Goal: Transaction & Acquisition: Purchase product/service

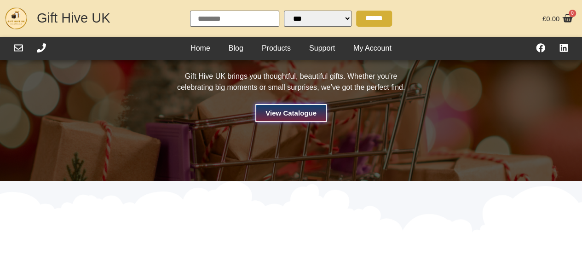
select select "Language Translate Widget"
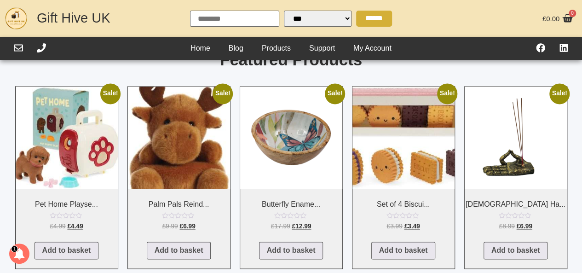
scroll to position [598, 0]
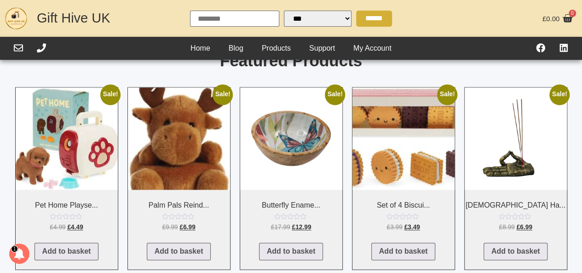
click at [292, 130] on img at bounding box center [291, 138] width 102 height 102
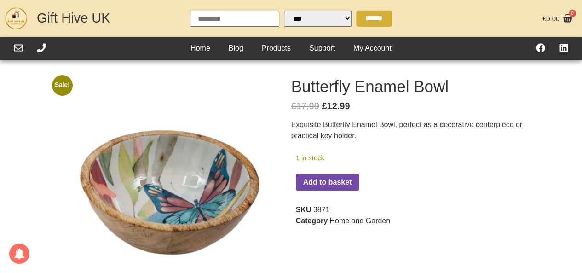
select select "Language Translate Widget"
click at [340, 181] on button "Add to basket" at bounding box center [328, 182] width 64 height 17
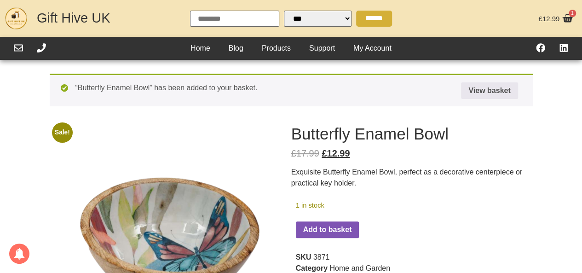
select select "Language Translate Widget"
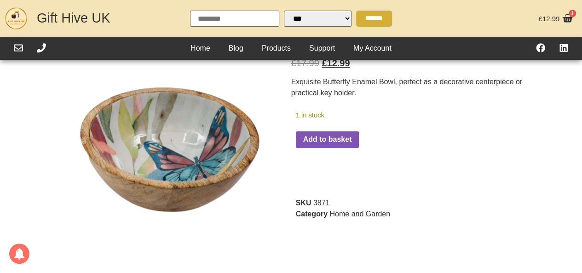
scroll to position [92, 0]
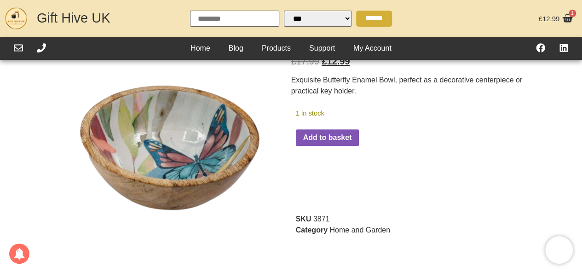
drag, startPoint x: 368, startPoint y: 175, endPoint x: 374, endPoint y: 128, distance: 47.4
click at [374, 128] on div "Butterfly Enamel Bowl quantity Add to basket" at bounding box center [388, 135] width 184 height 21
